Goal: Navigation & Orientation: Find specific page/section

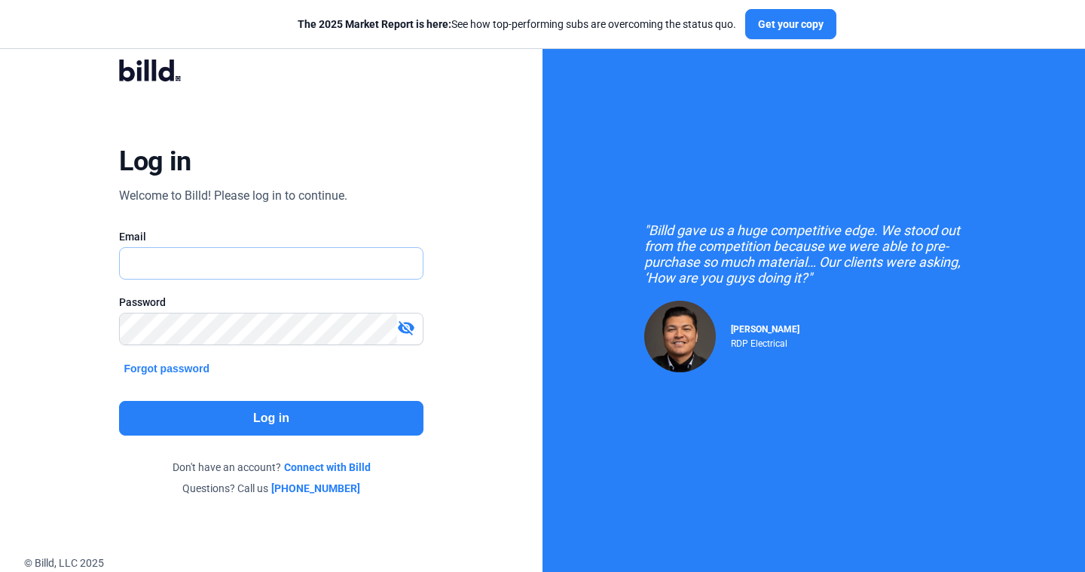
type input "[PERSON_NAME][EMAIL_ADDRESS][DOMAIN_NAME]"
click at [291, 411] on button "Log in" at bounding box center [271, 418] width 304 height 35
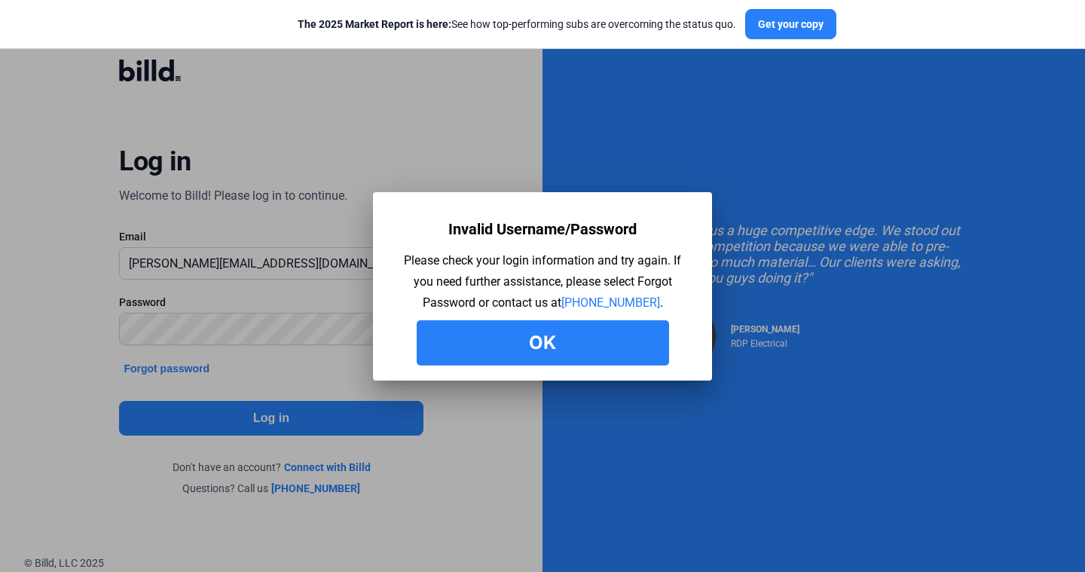
click at [470, 358] on button "Ok" at bounding box center [543, 342] width 253 height 45
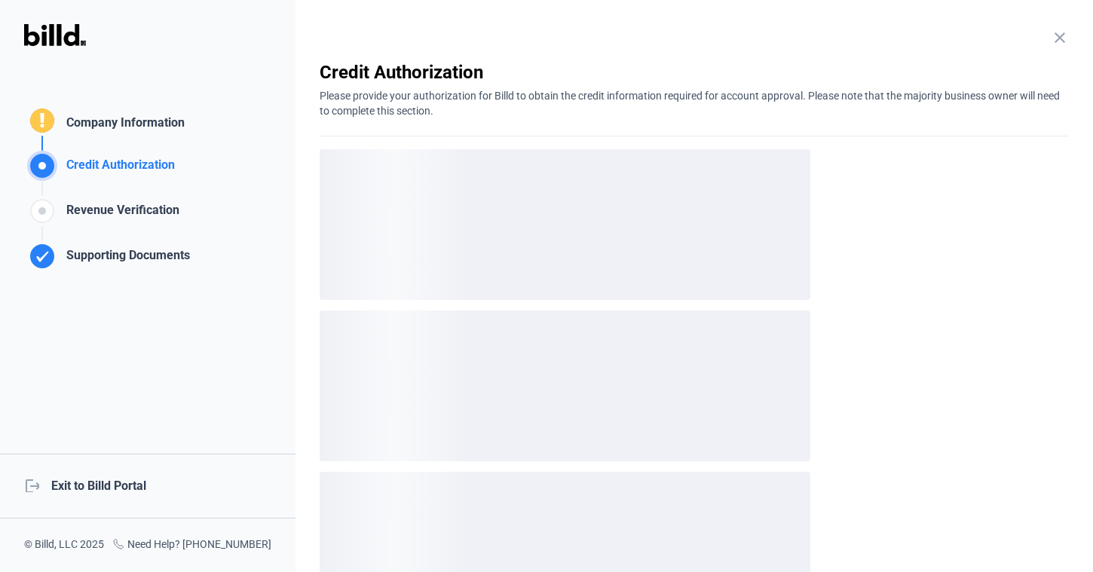
click at [103, 488] on div "logout Exit to Billd Portal" at bounding box center [147, 486] width 295 height 65
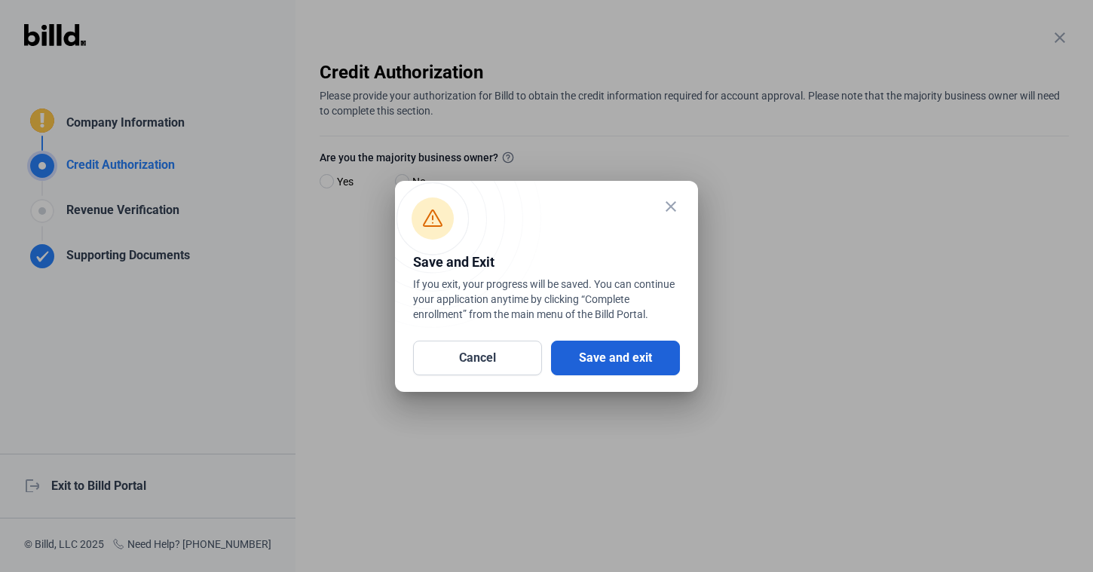
click at [596, 369] on button "Save and exit" at bounding box center [615, 358] width 129 height 35
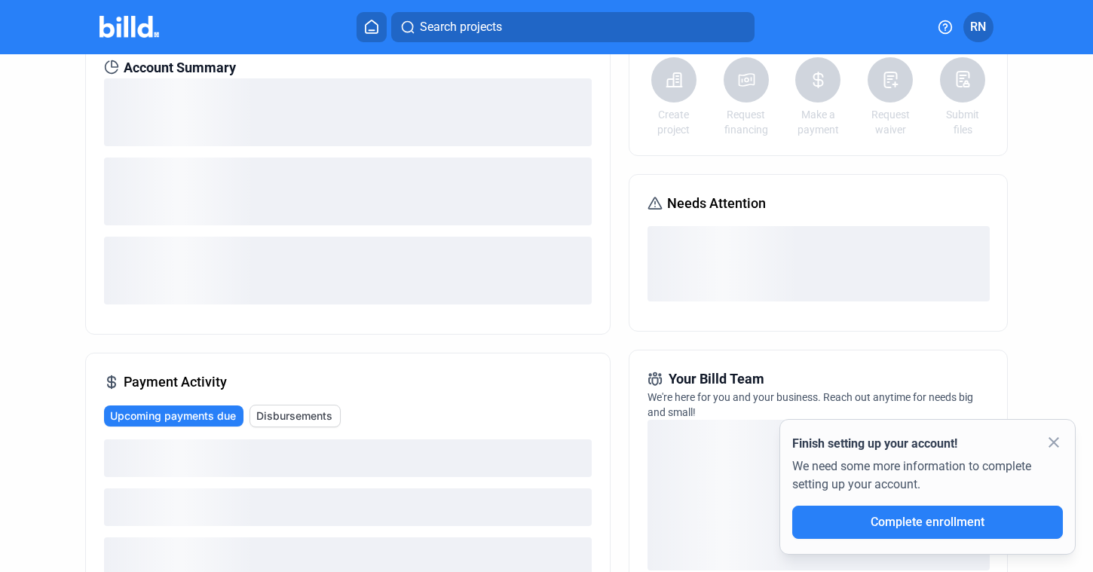
scroll to position [93, 0]
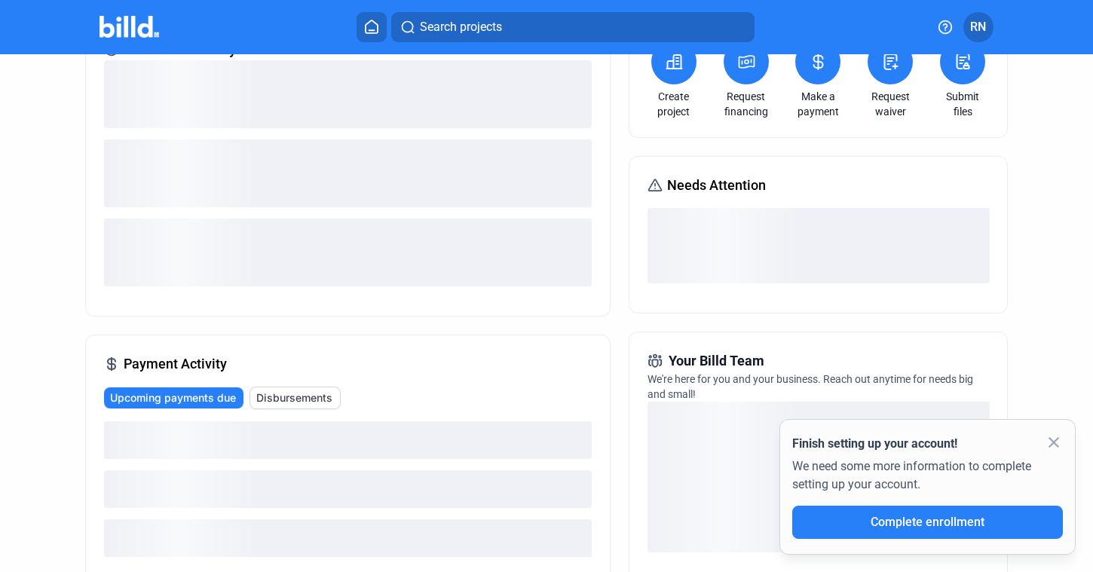
click at [1055, 442] on mat-icon "close" at bounding box center [1054, 442] width 18 height 18
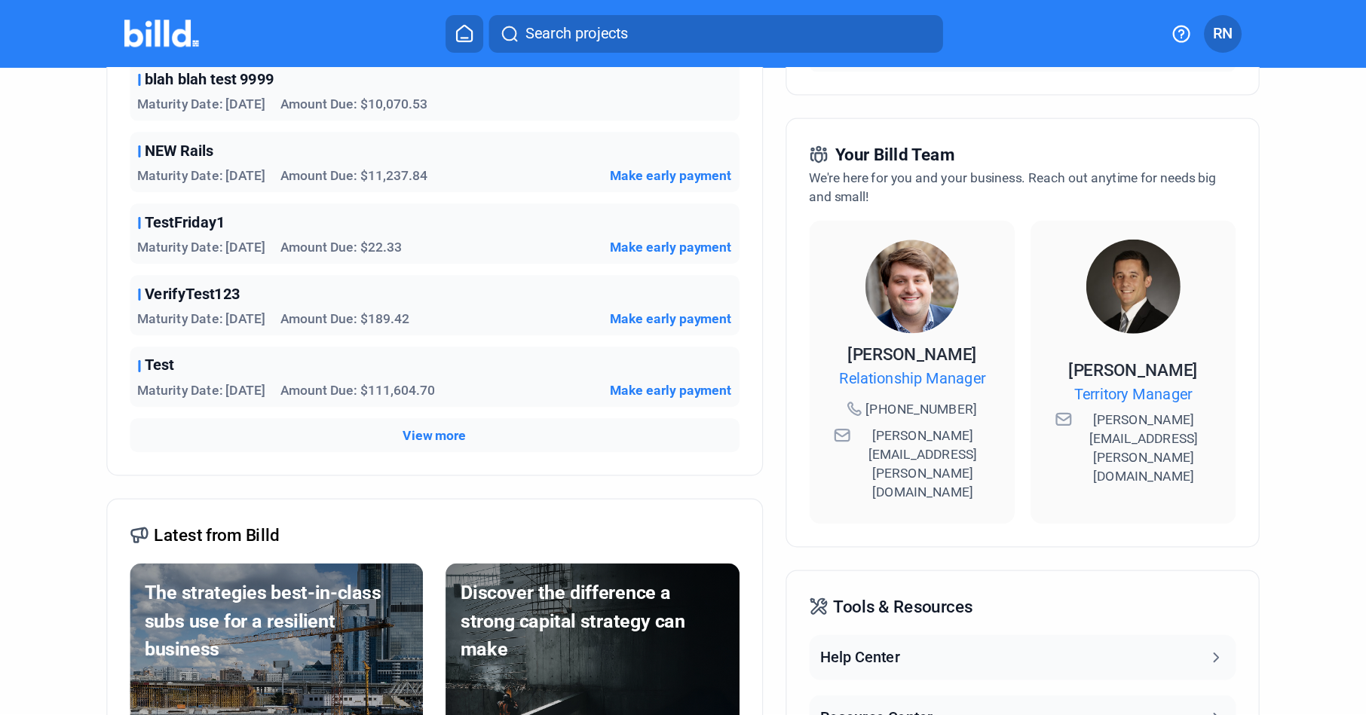
scroll to position [310, 0]
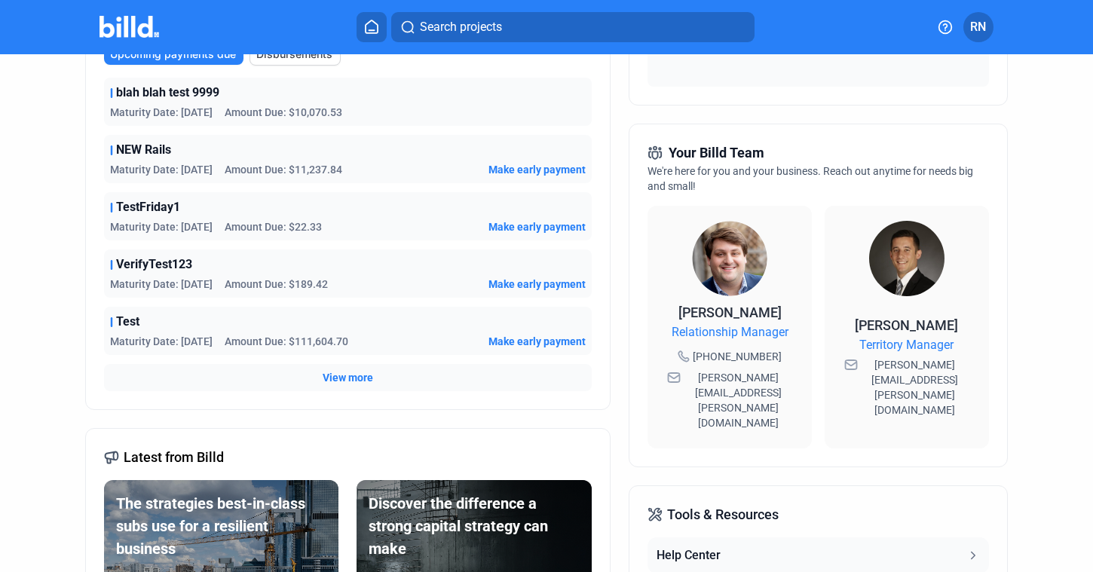
click at [1025, 342] on div "Dashboard Projects Financings Account Summary Total Financing Balance $1,918,90…" at bounding box center [547, 265] width 984 height 1042
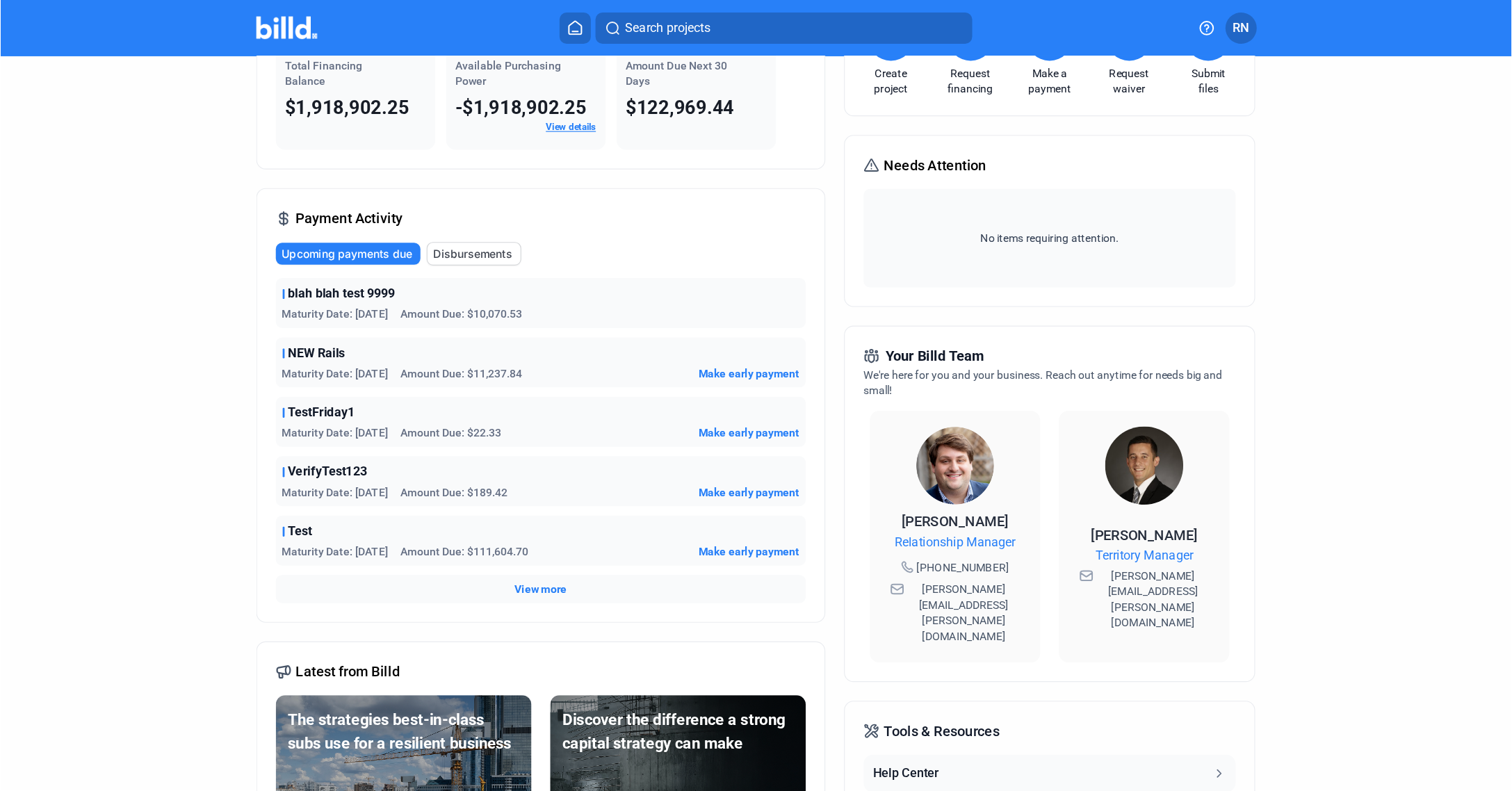
scroll to position [0, 0]
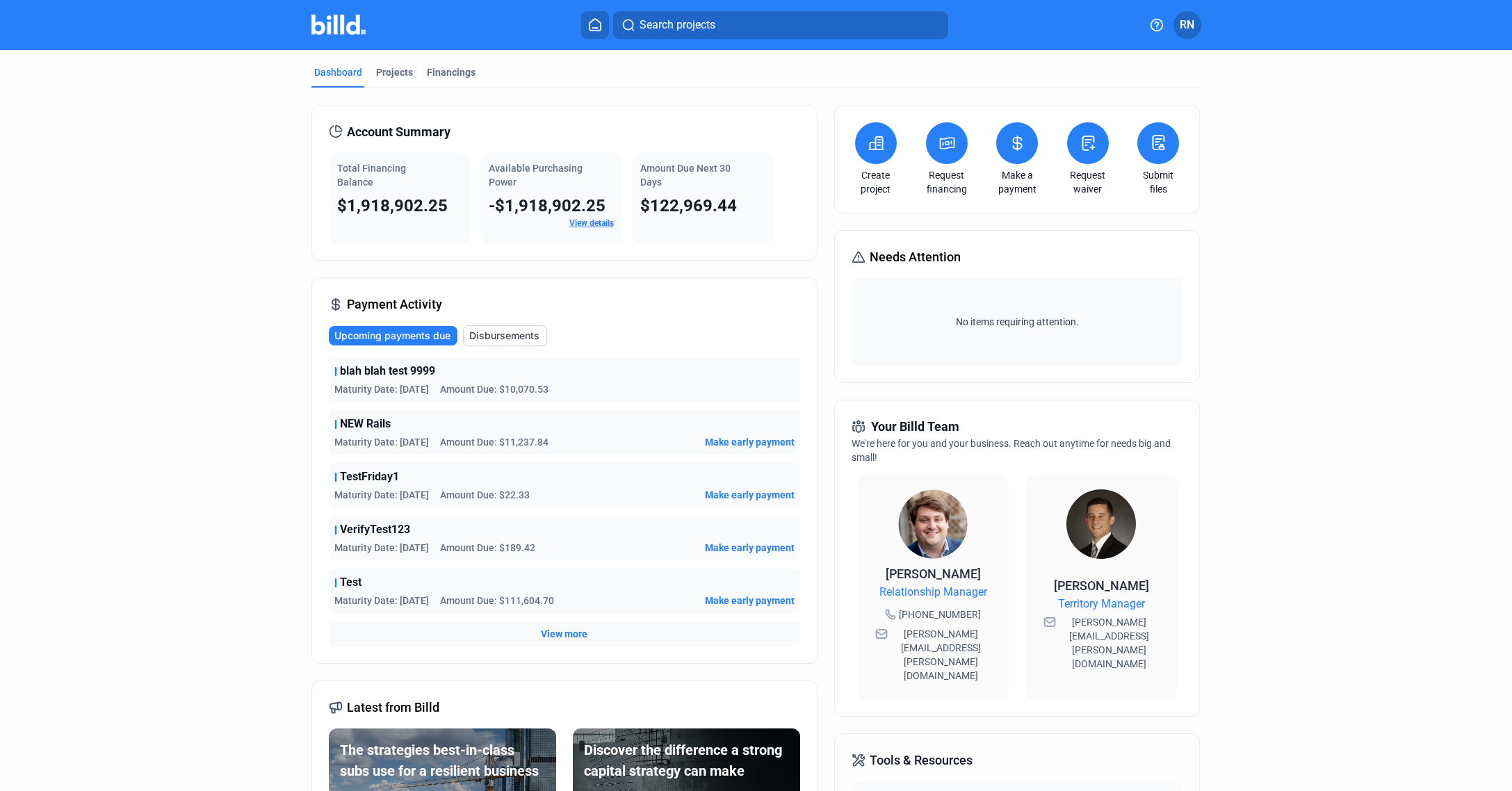
click at [1000, 276] on dashboard "Dashboard Projects Financings Account Summary Total Financing Balance $1,918,90…" at bounding box center [756, 530] width 1361 height 961
